Goal: Information Seeking & Learning: Learn about a topic

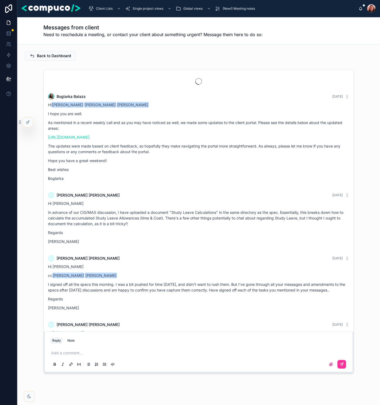
scroll to position [1045, 0]
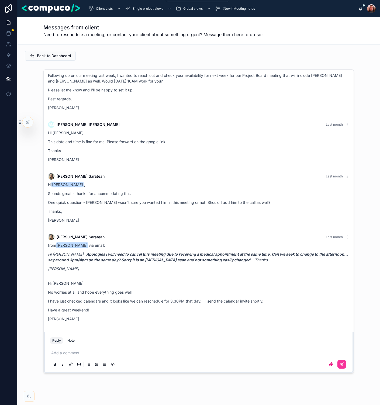
click at [152, 5] on div "Single project views" at bounding box center [148, 8] width 47 height 9
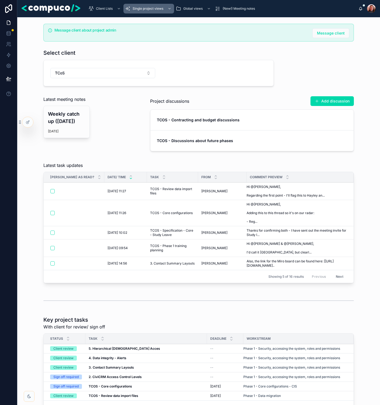
click at [199, 140] on strong "TCOS - Discussions about future phases" at bounding box center [195, 140] width 76 height 5
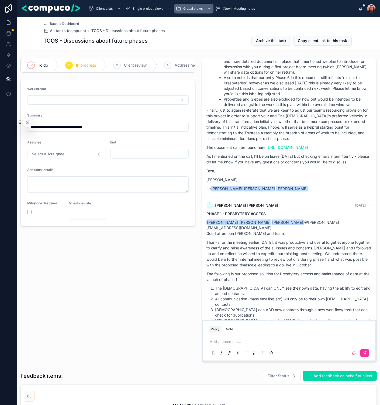
scroll to position [177, 0]
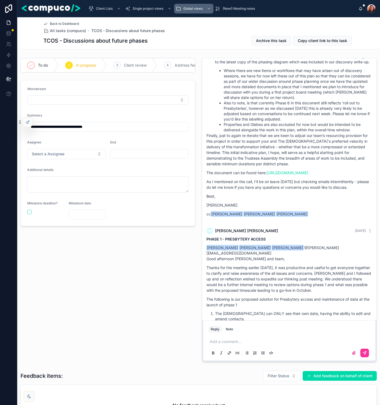
click at [290, 162] on p "Finally, just to again re-iterate that we are keen to adjust our team’s resourc…" at bounding box center [290, 150] width 166 height 34
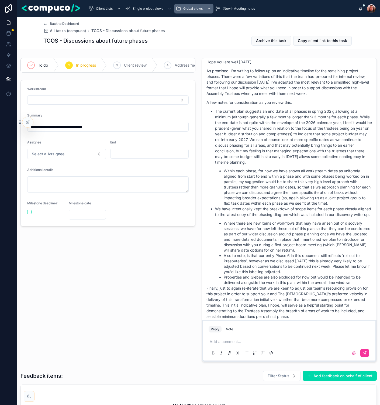
scroll to position [0, 0]
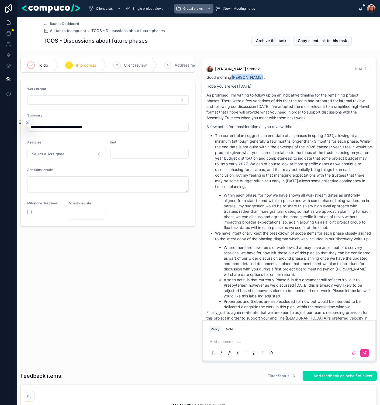
click at [305, 143] on p "The current plan suggests an end date of all phases in spring 2027, allowing at…" at bounding box center [293, 161] width 157 height 57
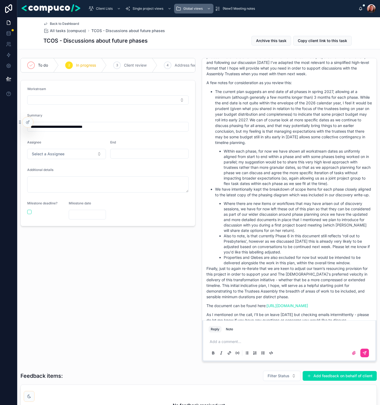
scroll to position [131, 0]
